Goal: Information Seeking & Learning: Learn about a topic

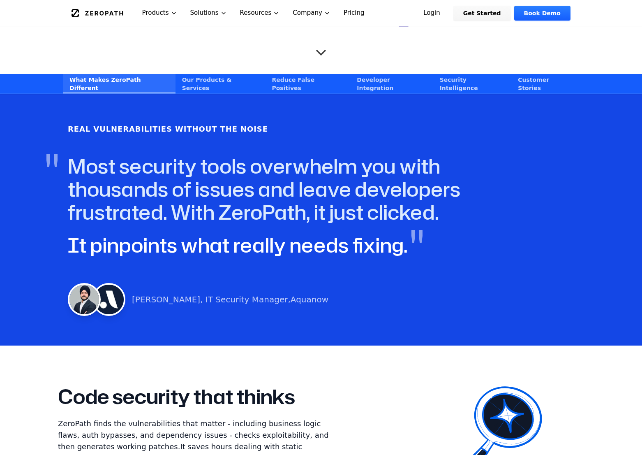
scroll to position [386, 0]
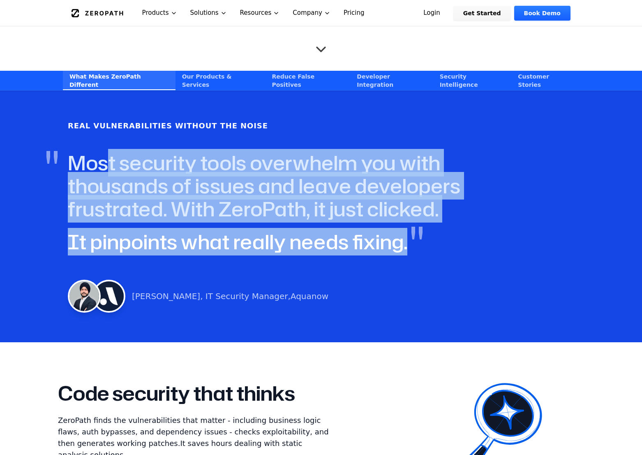
drag, startPoint x: 403, startPoint y: 245, endPoint x: 107, endPoint y: 166, distance: 306.0
click at [107, 166] on div "Real Vulnerabilities Without the Noise " Most security tools overwhelm you with…" at bounding box center [321, 216] width 526 height 212
click at [107, 166] on h4 "" Most security tools overwhelm you with thousands of issues and leave develope…" at bounding box center [305, 185] width 474 height 69
drag, startPoint x: 65, startPoint y: 162, endPoint x: 363, endPoint y: 242, distance: 308.8
click at [363, 242] on div "Real Vulnerabilities Without the Noise " Most security tools overwhelm you with…" at bounding box center [321, 216] width 526 height 212
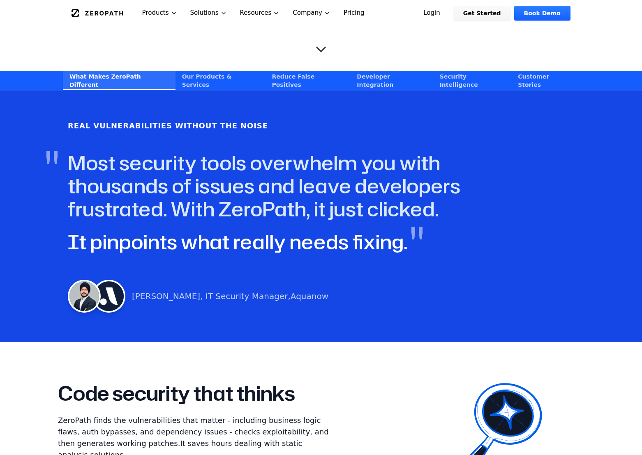
click at [410, 243] on span """ at bounding box center [417, 239] width 14 height 39
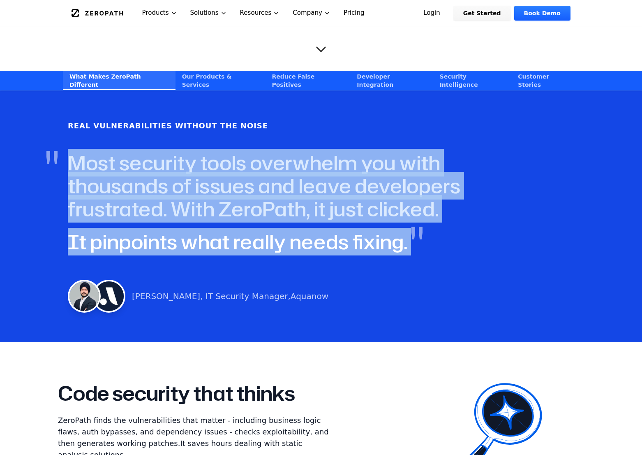
drag, startPoint x: 404, startPoint y: 243, endPoint x: 25, endPoint y: 146, distance: 390.7
click at [25, 145] on div "Real Vulnerabilities Without the Noise " Most security tools overwhelm you with…" at bounding box center [321, 216] width 642 height 252
click at [25, 146] on div "Real Vulnerabilities Without the Noise " Most security tools overwhelm you with…" at bounding box center [321, 216] width 642 height 252
drag, startPoint x: 68, startPoint y: 159, endPoint x: 401, endPoint y: 244, distance: 343.9
click at [401, 244] on div "Real Vulnerabilities Without the Noise " Most security tools overwhelm you with…" at bounding box center [321, 216] width 526 height 212
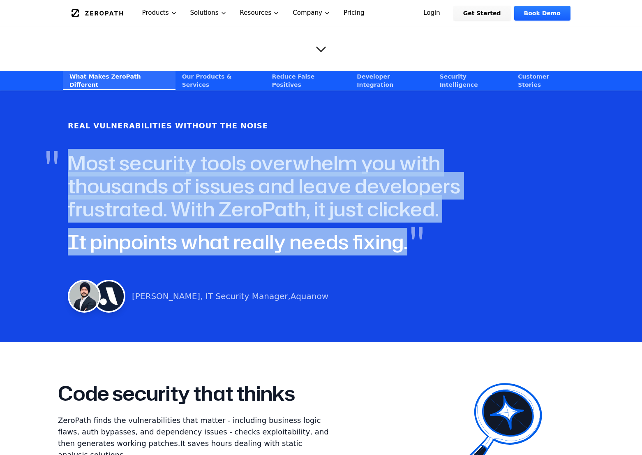
click at [401, 244] on div "Real Vulnerabilities Without the Noise " Most security tools overwhelm you with…" at bounding box center [321, 216] width 526 height 212
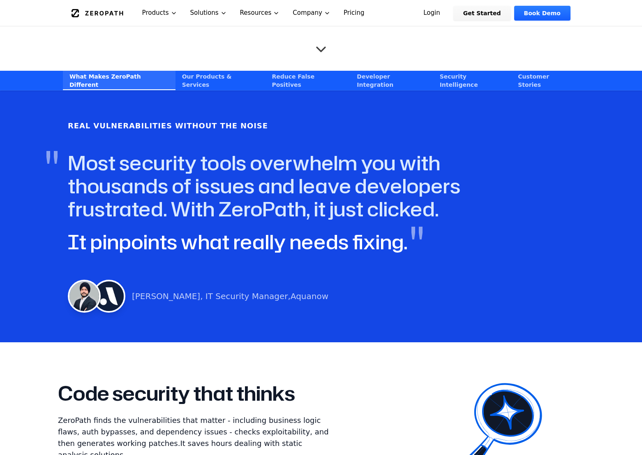
click at [393, 245] on span "It pinpoints what really needs fixing." at bounding box center [238, 242] width 340 height 28
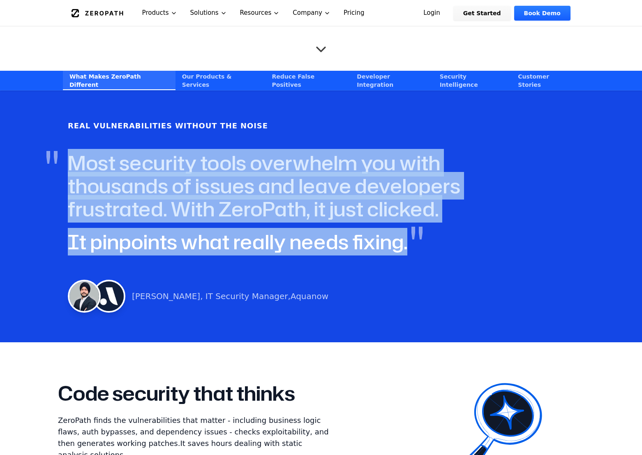
drag, startPoint x: 400, startPoint y: 245, endPoint x: 56, endPoint y: 159, distance: 355.1
click at [58, 159] on div "Real Vulnerabilities Without the Noise " Most security tools overwhelm you with…" at bounding box center [321, 216] width 526 height 212
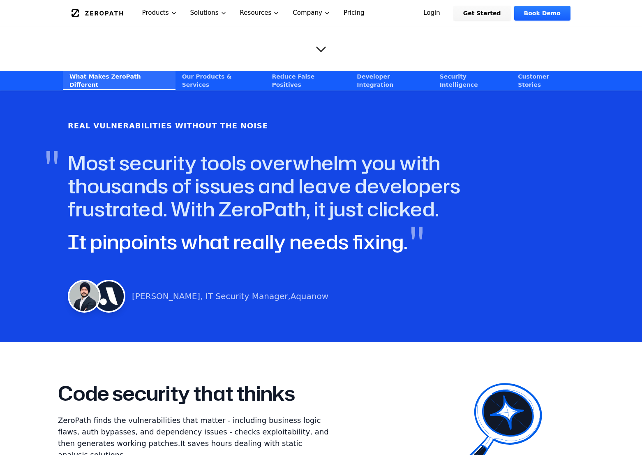
click at [101, 158] on h4 "" Most security tools overwhelm you with thousands of issues and leave develope…" at bounding box center [305, 185] width 474 height 69
click at [84, 158] on h4 "" Most security tools overwhelm you with thousands of issues and leave develope…" at bounding box center [305, 185] width 474 height 69
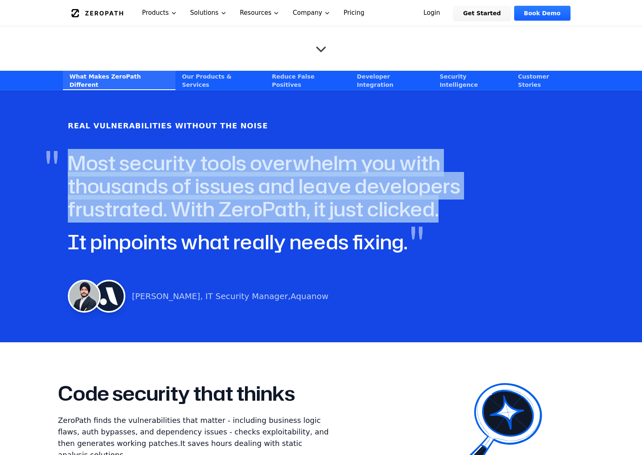
click at [84, 158] on h4 "" Most security tools overwhelm you with thousands of issues and leave develope…" at bounding box center [305, 185] width 474 height 69
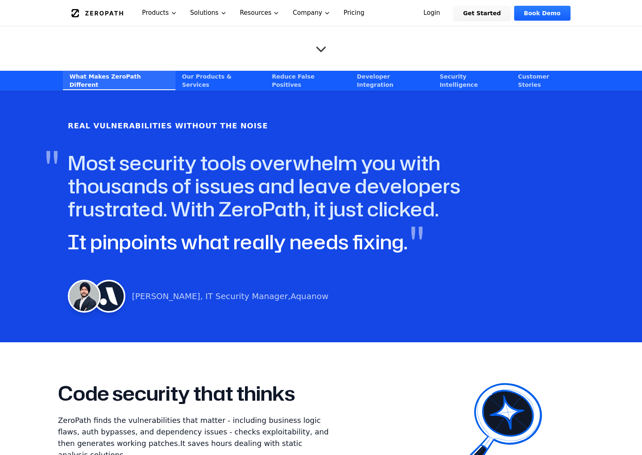
click at [129, 204] on h4 "" Most security tools overwhelm you with thousands of issues and leave develope…" at bounding box center [305, 185] width 474 height 69
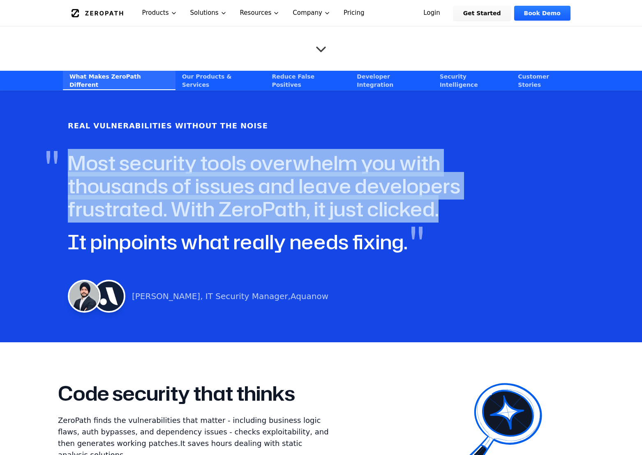
click at [129, 204] on h4 "" Most security tools overwhelm you with thousands of issues and leave develope…" at bounding box center [305, 185] width 474 height 69
click at [191, 204] on h4 "" Most security tools overwhelm you with thousands of issues and leave develope…" at bounding box center [305, 185] width 474 height 69
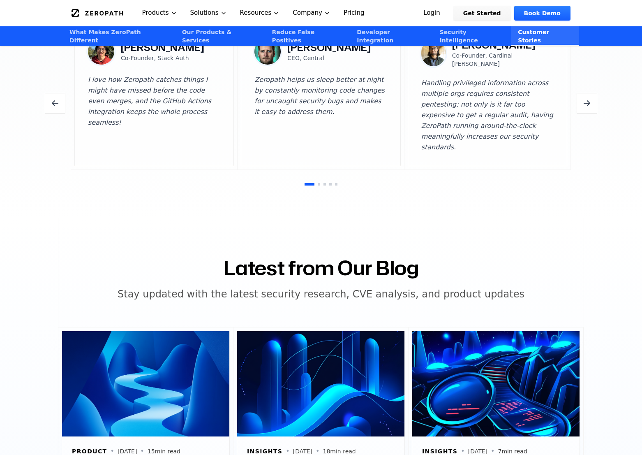
scroll to position [2461, 0]
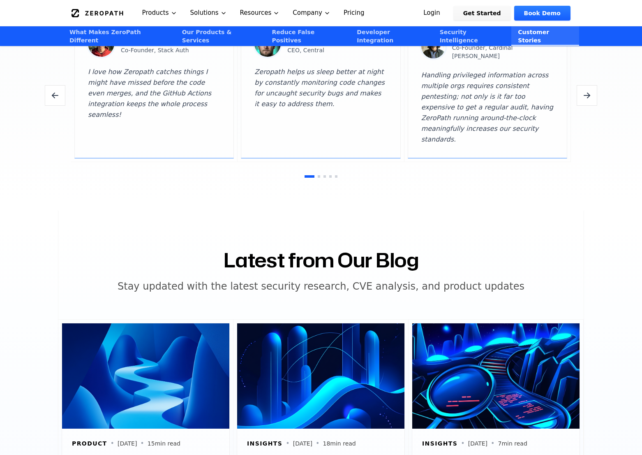
click at [586, 90] on icon "Next testimonials" at bounding box center [587, 95] width 10 height 10
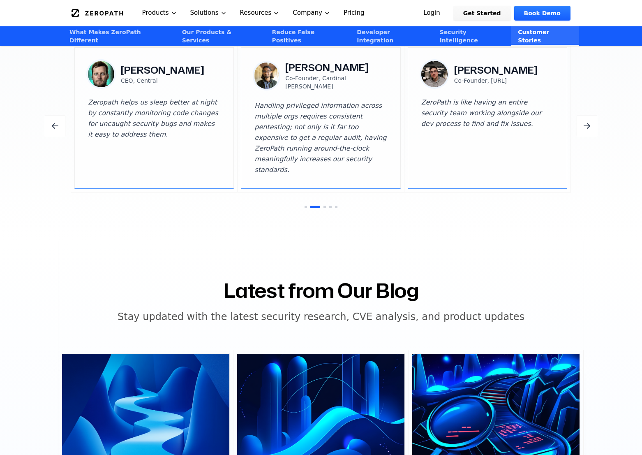
scroll to position [2431, 0]
click at [587, 98] on section "Trusted by Security-Conscious Teams See what founders and technical leaders are…" at bounding box center [321, 95] width 642 height 291
click at [588, 117] on button "Next testimonials" at bounding box center [587, 126] width 21 height 21
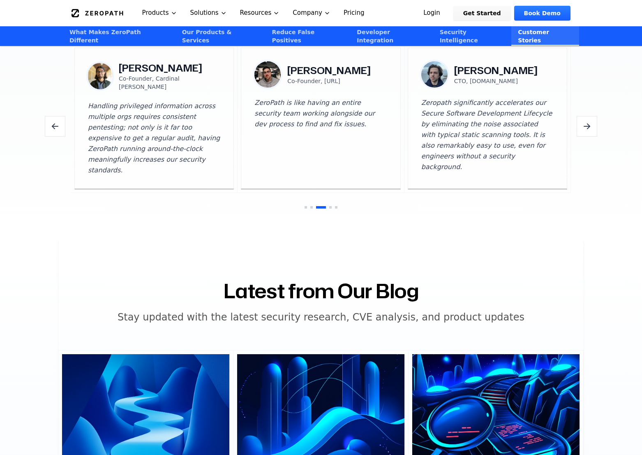
click at [588, 117] on button "Next testimonials" at bounding box center [587, 126] width 21 height 21
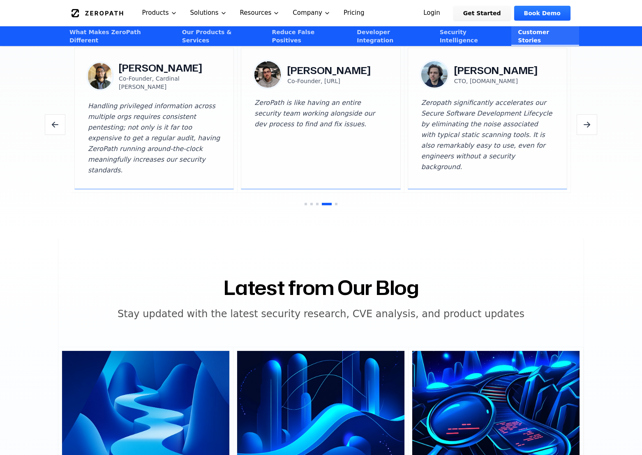
scroll to position [2426, 0]
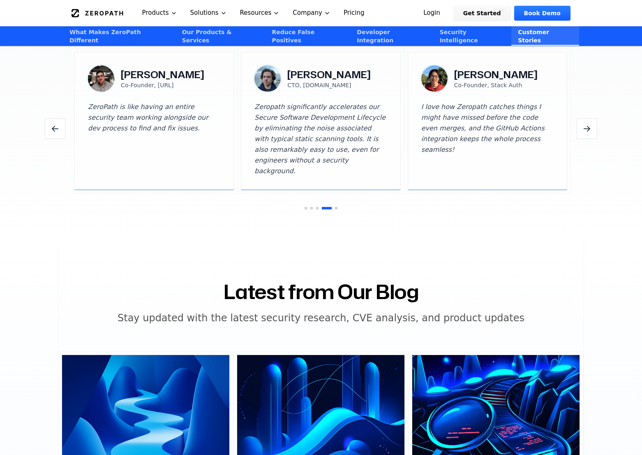
click at [588, 118] on button "Next testimonials" at bounding box center [587, 128] width 21 height 21
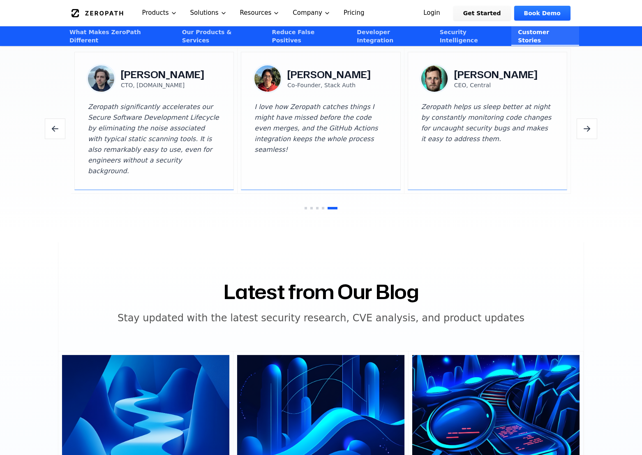
click at [588, 118] on button "Next testimonials" at bounding box center [587, 128] width 21 height 21
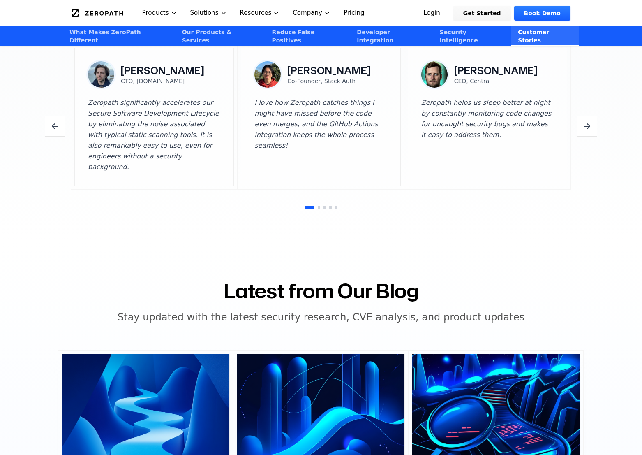
click at [588, 117] on button "Next testimonials" at bounding box center [587, 126] width 21 height 21
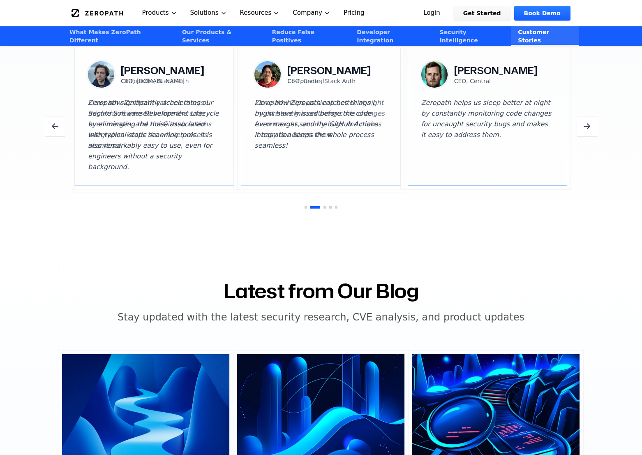
click at [588, 117] on button "Next testimonials" at bounding box center [587, 126] width 21 height 21
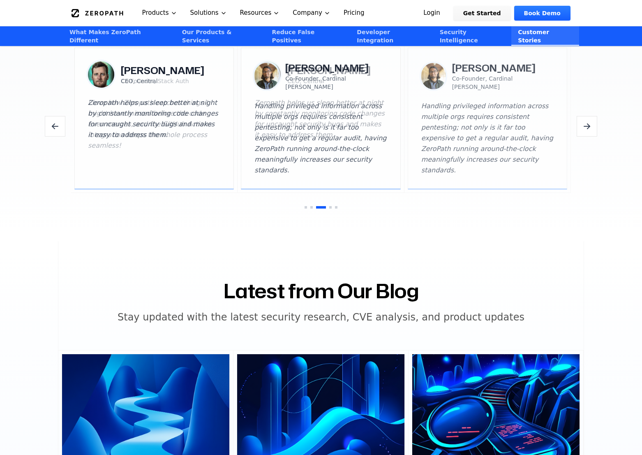
click at [588, 117] on button "Next testimonials" at bounding box center [587, 126] width 21 height 21
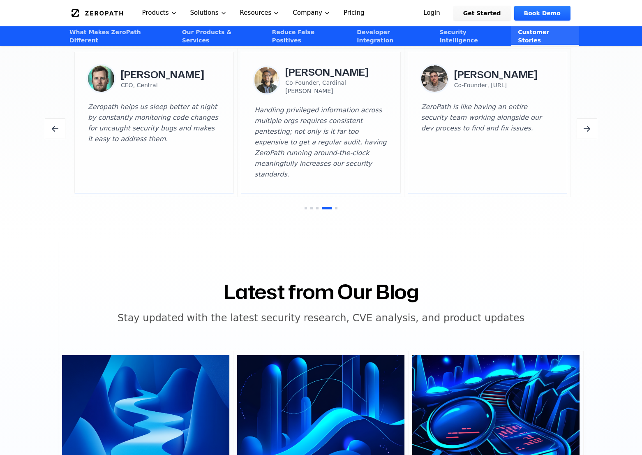
click at [588, 118] on button "Next testimonials" at bounding box center [587, 128] width 21 height 21
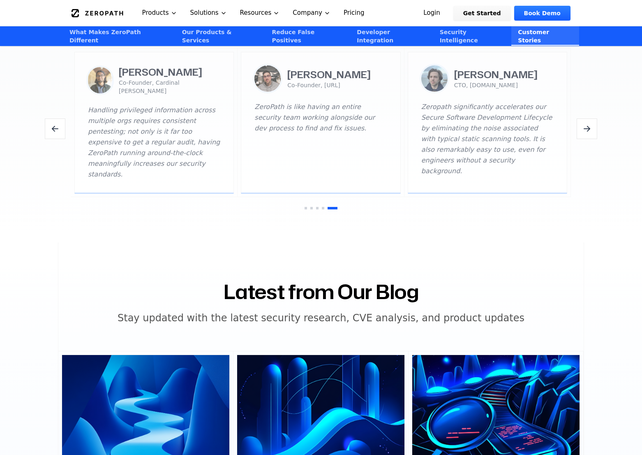
click at [588, 118] on button "Next testimonials" at bounding box center [587, 128] width 21 height 21
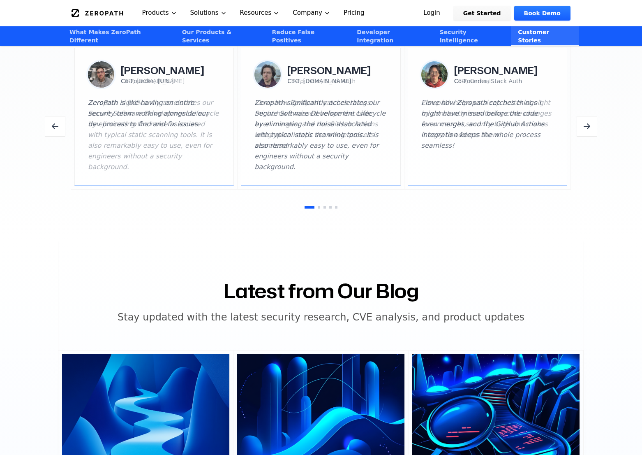
click at [588, 117] on button "Next testimonials" at bounding box center [587, 126] width 21 height 21
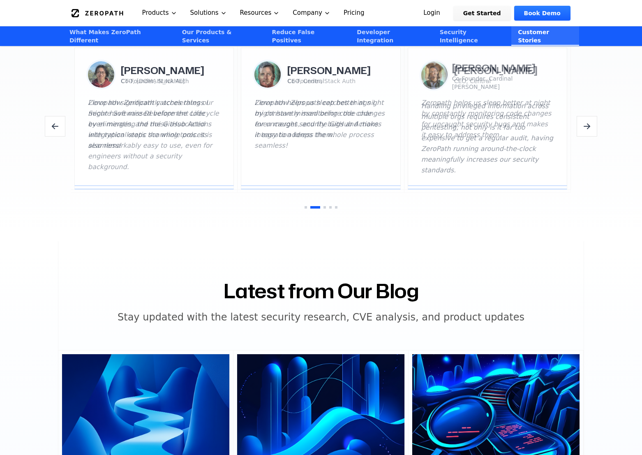
click at [588, 117] on button "Next testimonials" at bounding box center [587, 126] width 21 height 21
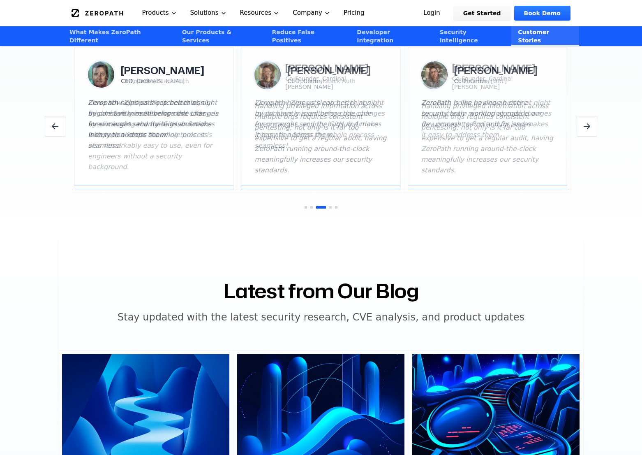
click at [588, 117] on button "Next testimonials" at bounding box center [587, 126] width 21 height 21
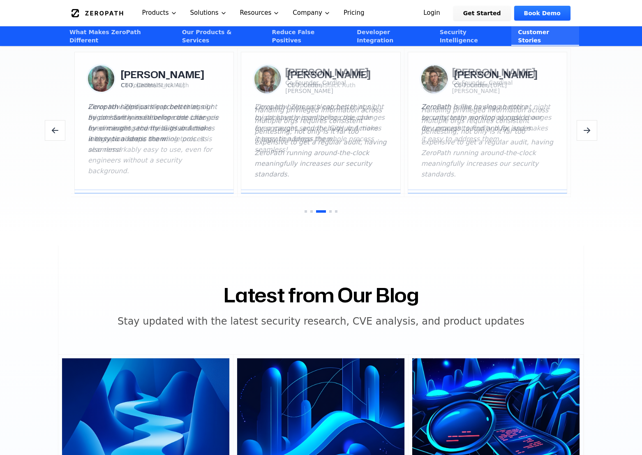
click at [588, 120] on button "Next testimonials" at bounding box center [587, 130] width 21 height 21
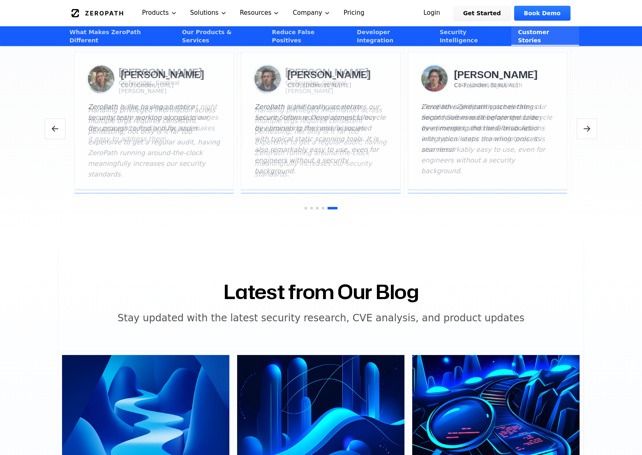
click at [588, 118] on button "Next testimonials" at bounding box center [587, 128] width 21 height 21
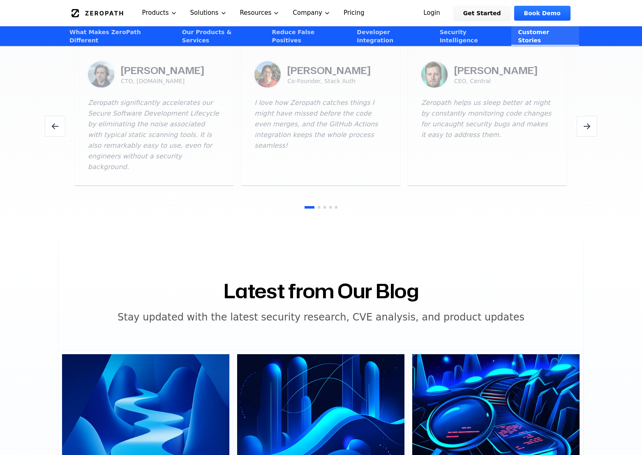
click at [588, 117] on button "Next testimonials" at bounding box center [587, 126] width 21 height 21
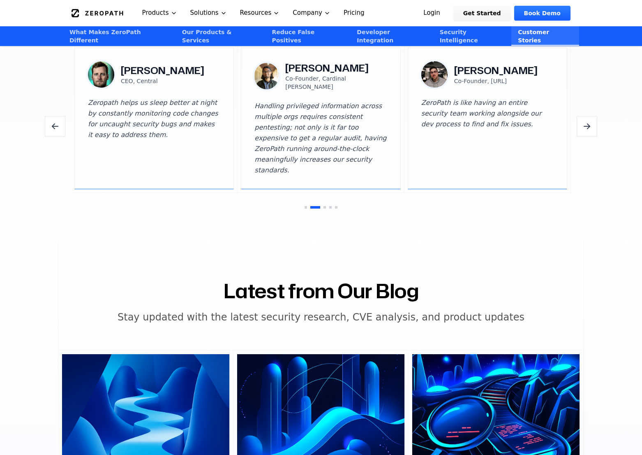
click at [588, 117] on button "Next testimonials" at bounding box center [587, 126] width 21 height 21
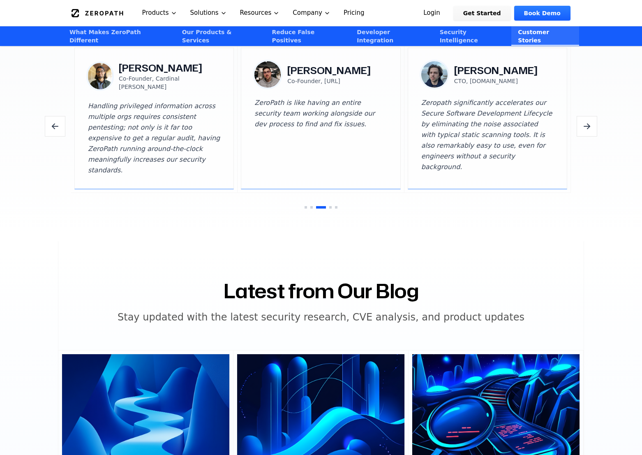
click at [588, 117] on button "Next testimonials" at bounding box center [587, 126] width 21 height 21
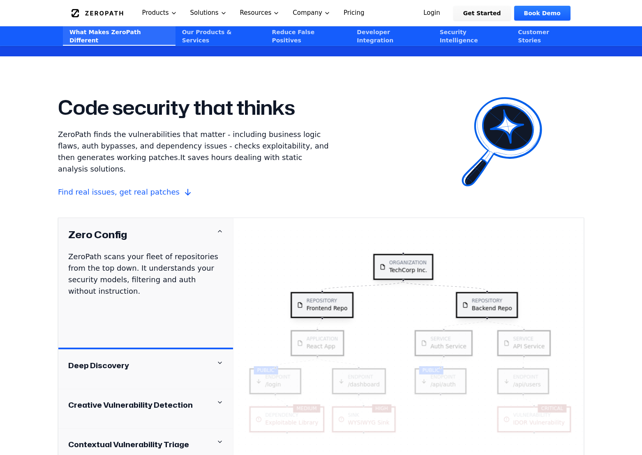
scroll to position [723, 0]
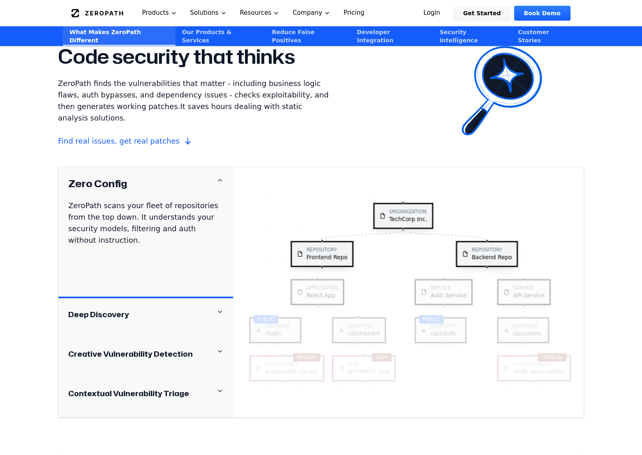
click at [140, 308] on div "Deep Discovery" at bounding box center [145, 314] width 155 height 12
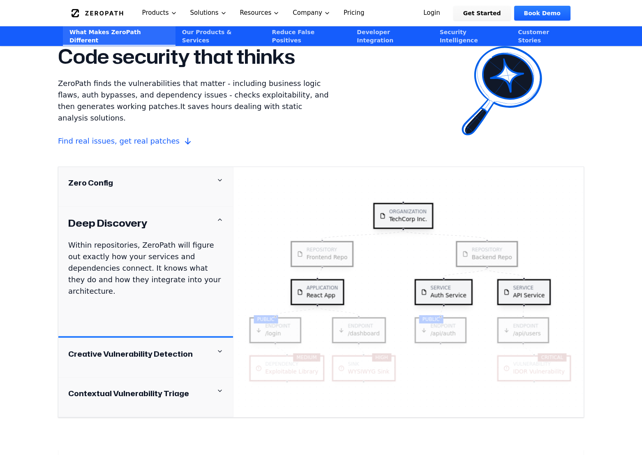
click at [149, 348] on h4 "Creative Vulnerability Detection" at bounding box center [130, 354] width 125 height 12
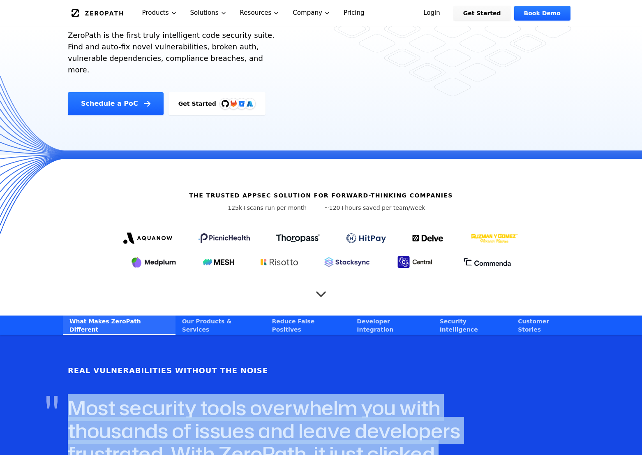
scroll to position [0, 0]
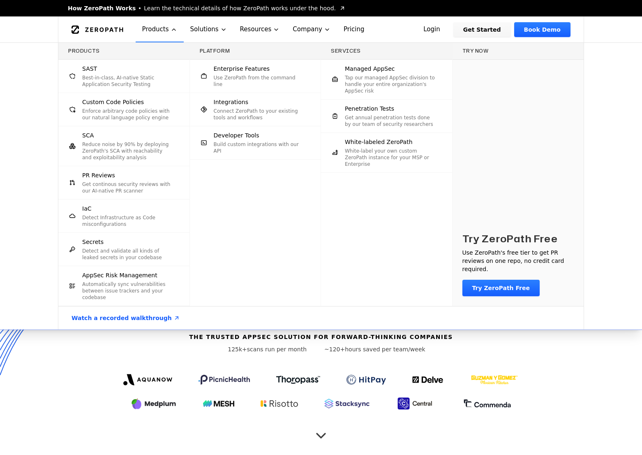
click at [132, 76] on p "Best-in-class, AI-native Static Application Security Testing" at bounding box center [127, 80] width 91 height 13
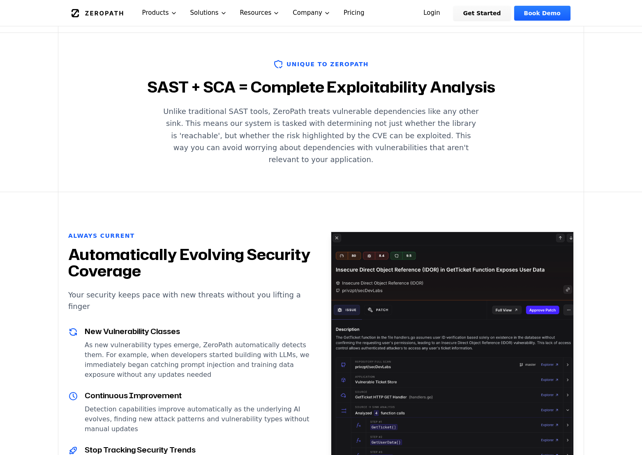
scroll to position [608, 0]
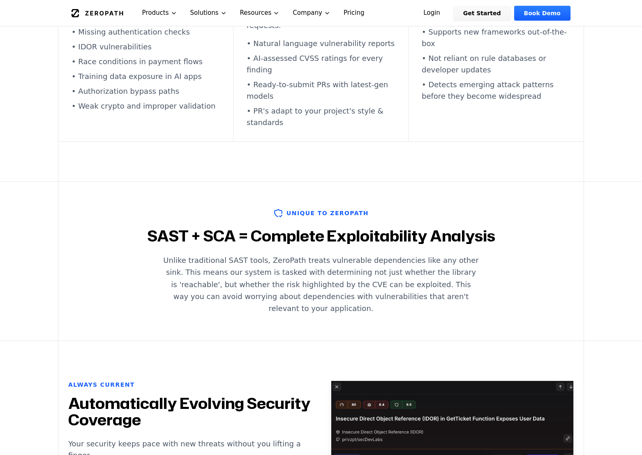
click at [102, 16] on icon "Global" at bounding box center [98, 13] width 52 height 8
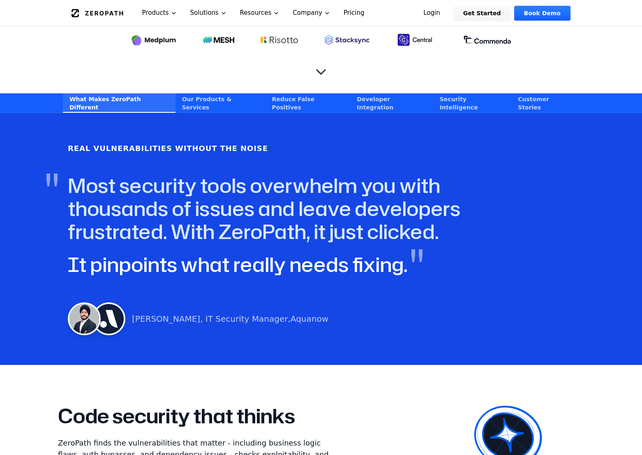
scroll to position [400, 0]
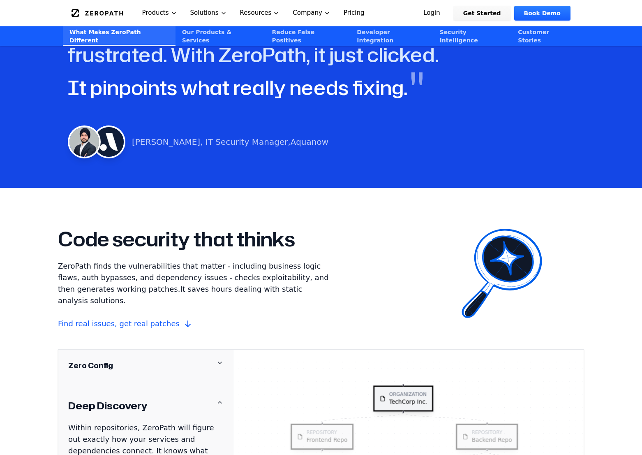
click at [281, 34] on link "Reduce False Positives" at bounding box center [307, 35] width 85 height 19
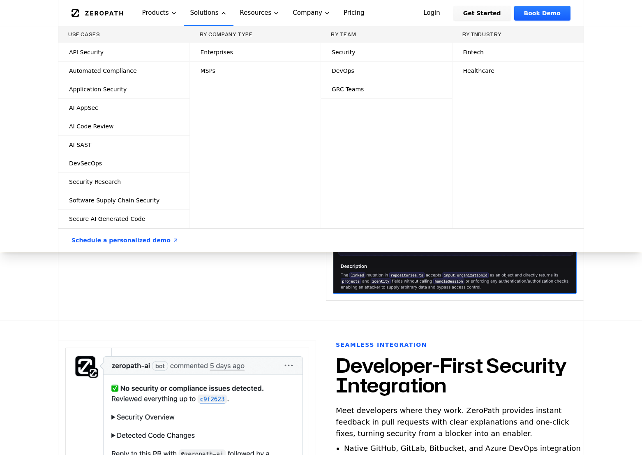
scroll to position [1608, 0]
